Goal: Task Accomplishment & Management: Use online tool/utility

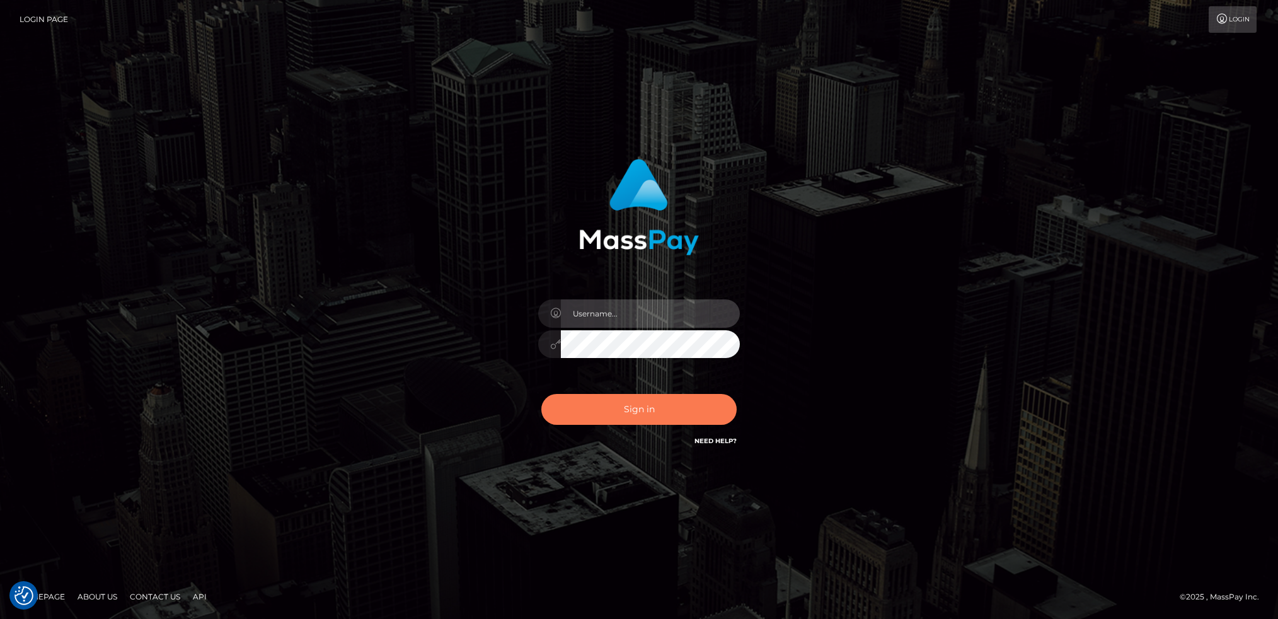
type input "Marcopolo"
click at [615, 405] on button "Sign in" at bounding box center [638, 409] width 195 height 31
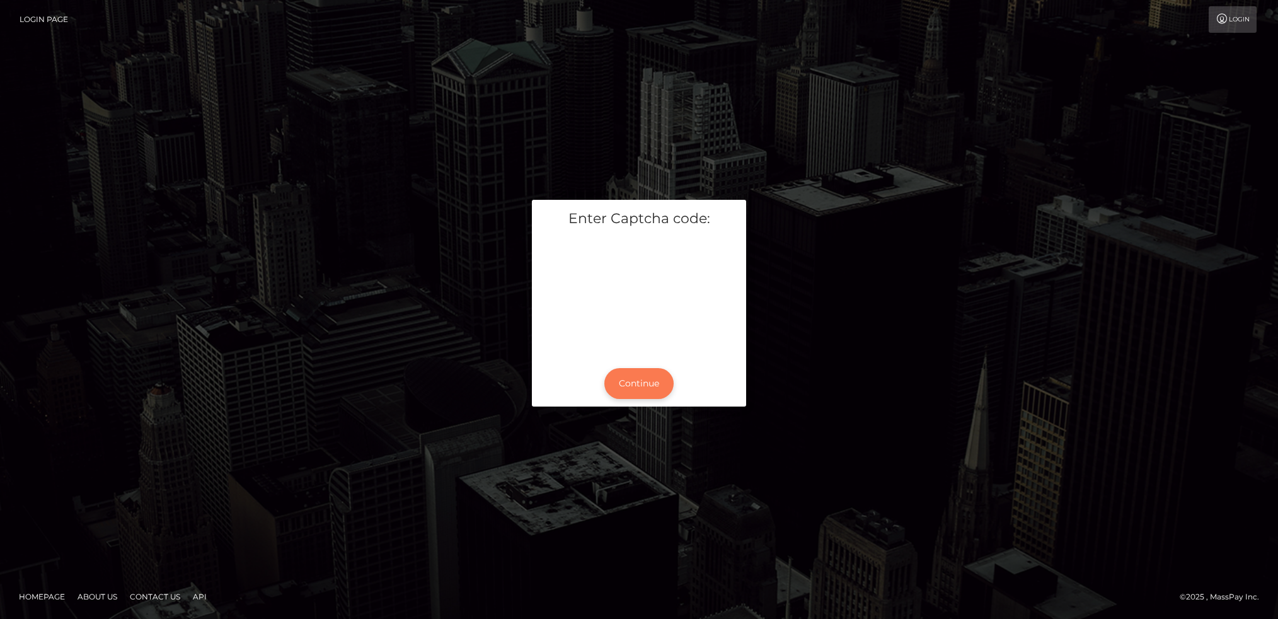
click at [644, 386] on button "Continue" at bounding box center [638, 383] width 69 height 31
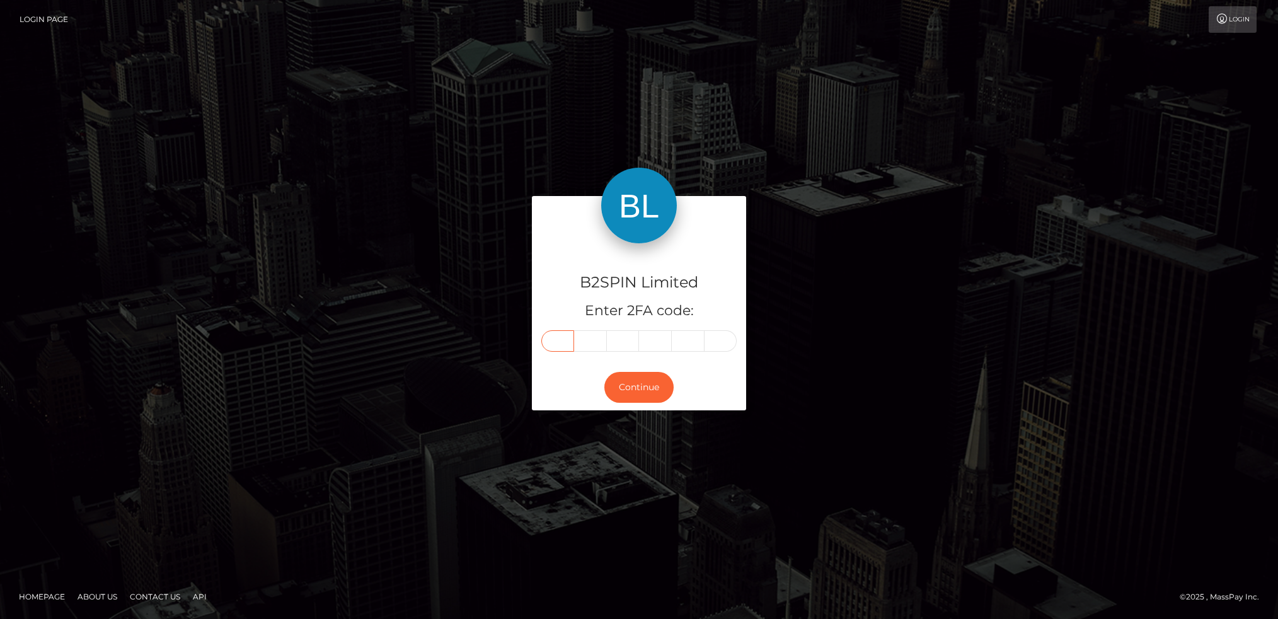
paste input "4"
type input "4"
type input "7"
type input "0"
type input "2"
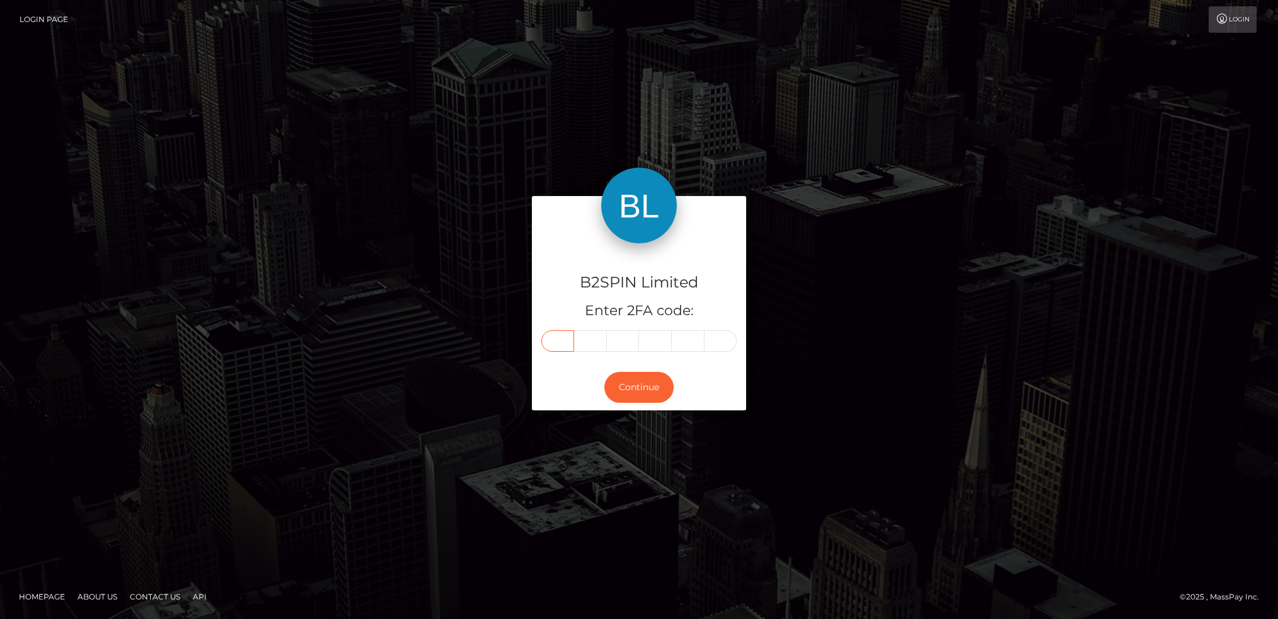
type input "1"
type input "6"
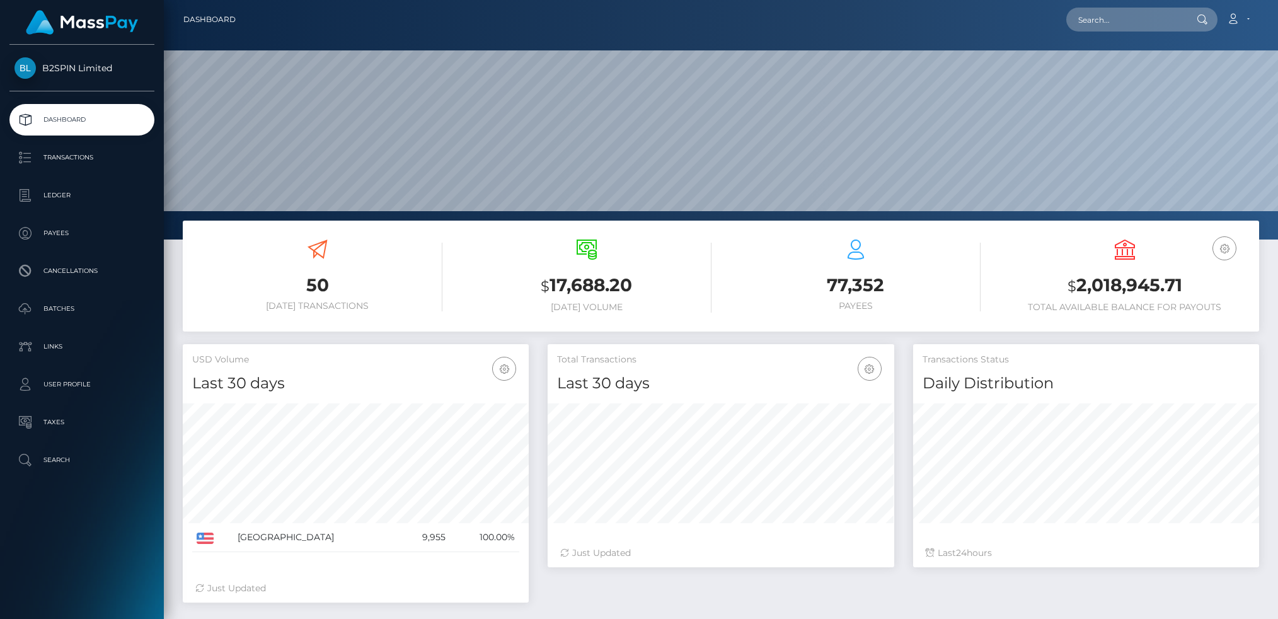
scroll to position [223, 346]
click at [89, 160] on p "Transactions" at bounding box center [81, 157] width 135 height 19
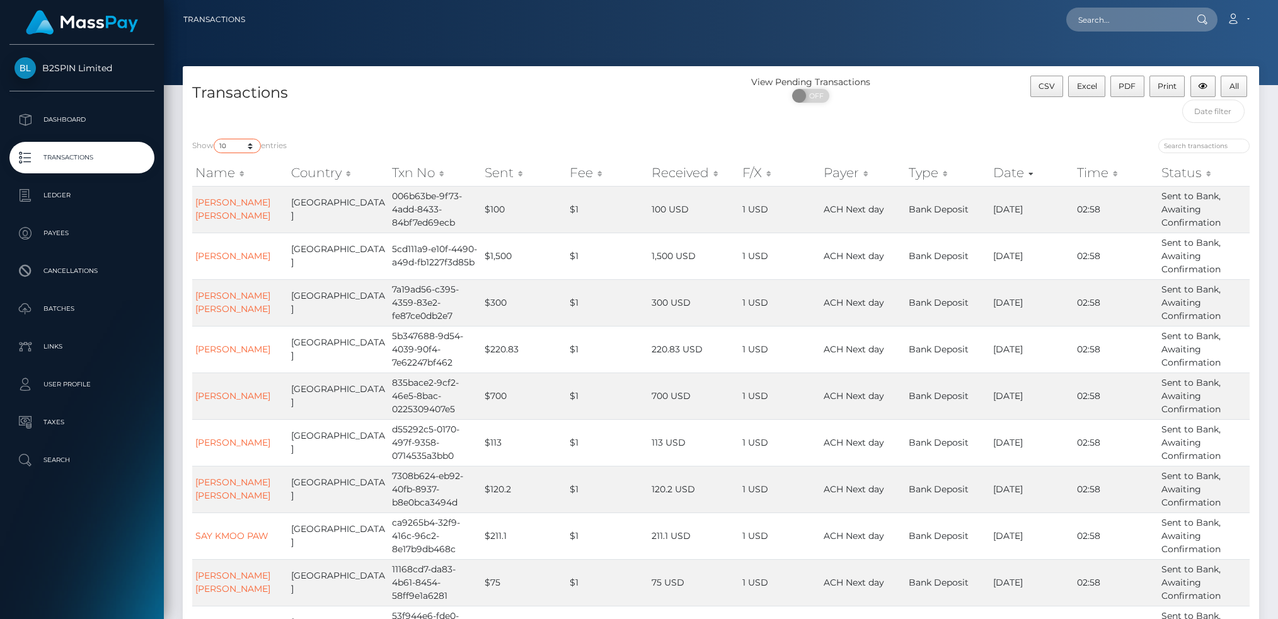
click at [250, 147] on select "10 25 50 100 250 500 1,000 3,500" at bounding box center [237, 146] width 47 height 14
select select "3500"
click at [215, 139] on select "10 25 50 100 250 500 1,000 3,500" at bounding box center [237, 146] width 47 height 14
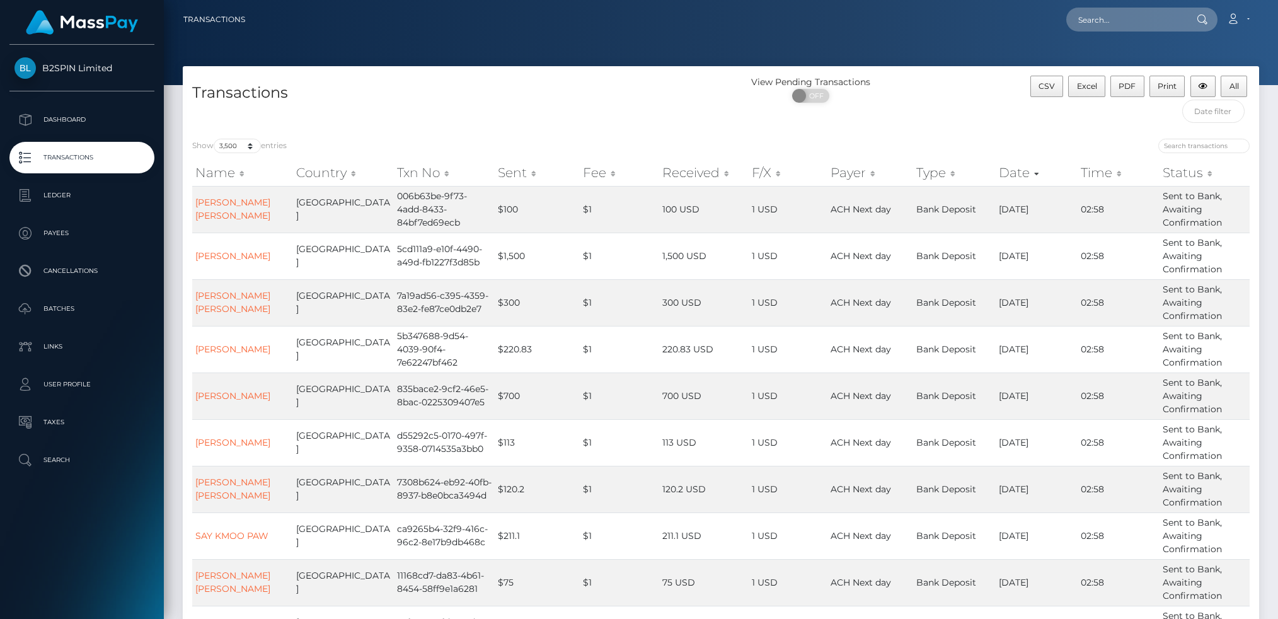
click at [817, 92] on span "OFF" at bounding box center [815, 96] width 32 height 14
checkbox input "true"
click at [1087, 84] on span "Excel" at bounding box center [1087, 85] width 20 height 9
